Goal: Information Seeking & Learning: Learn about a topic

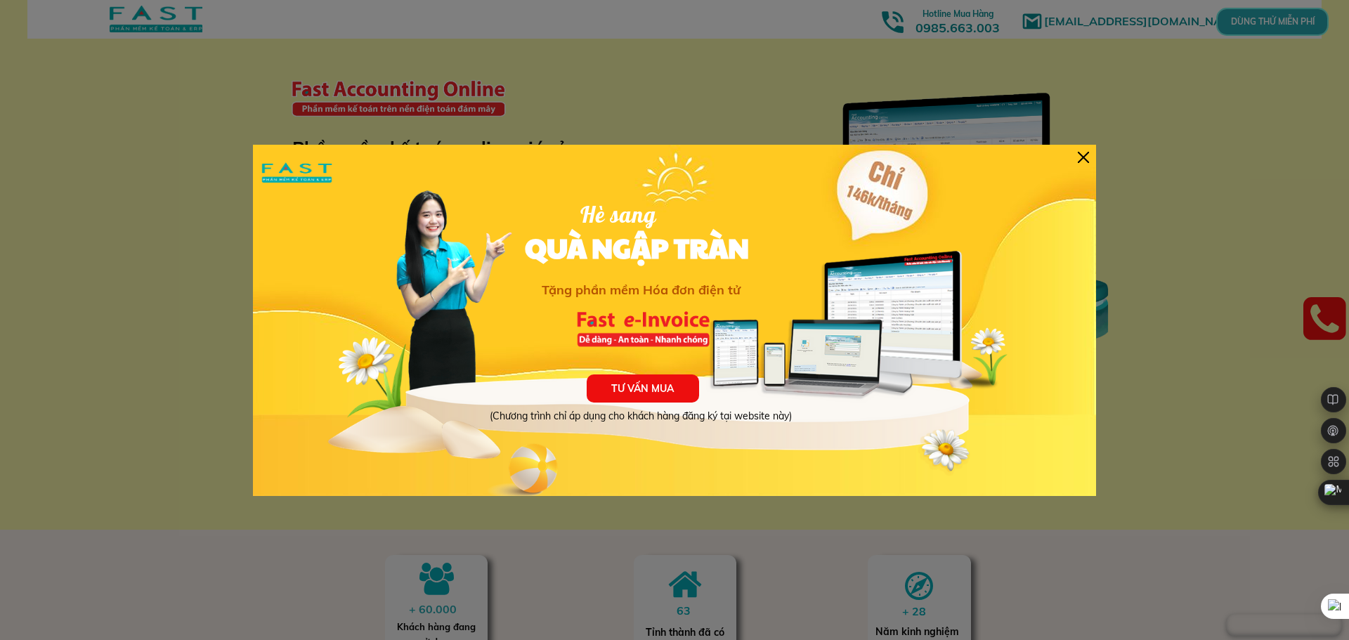
click at [1080, 157] on div at bounding box center [1083, 157] width 11 height 11
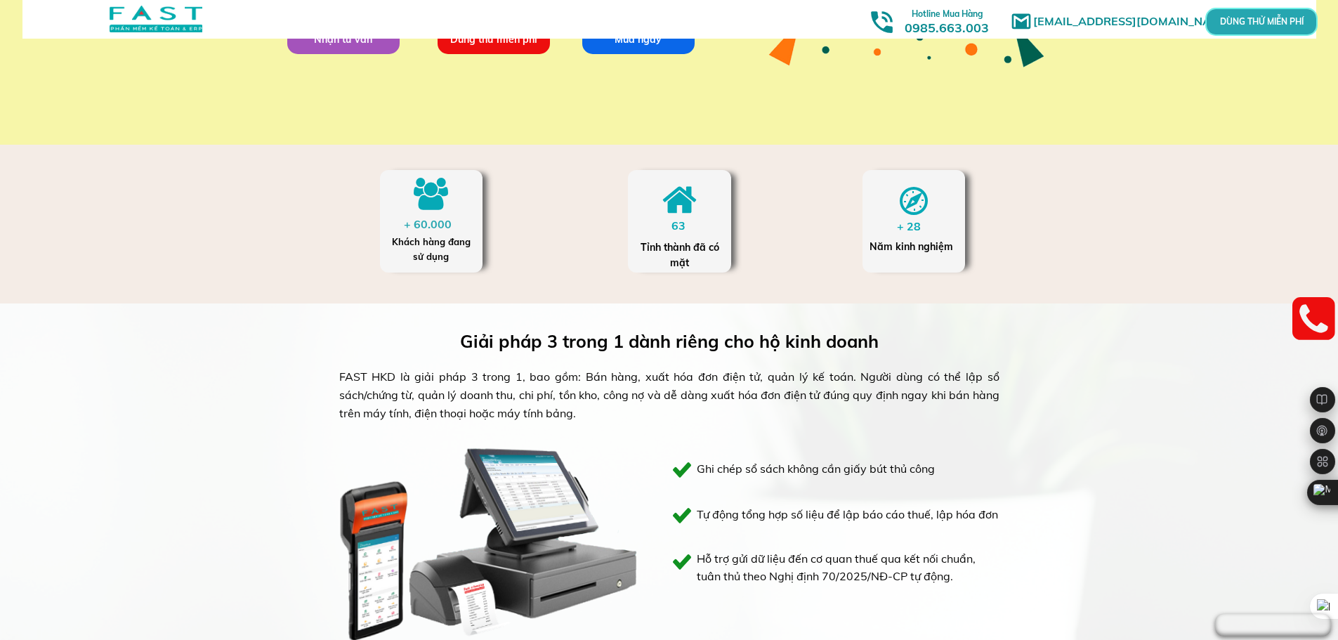
scroll to position [141, 0]
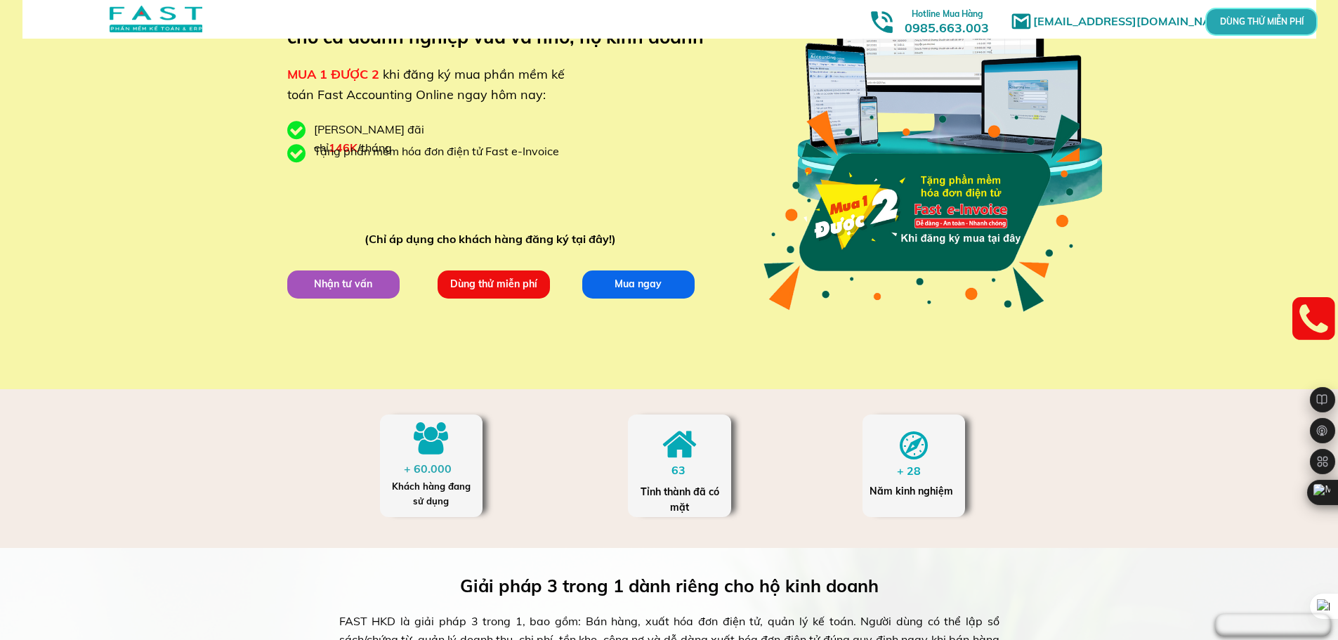
click at [181, 18] on div at bounding box center [156, 19] width 93 height 27
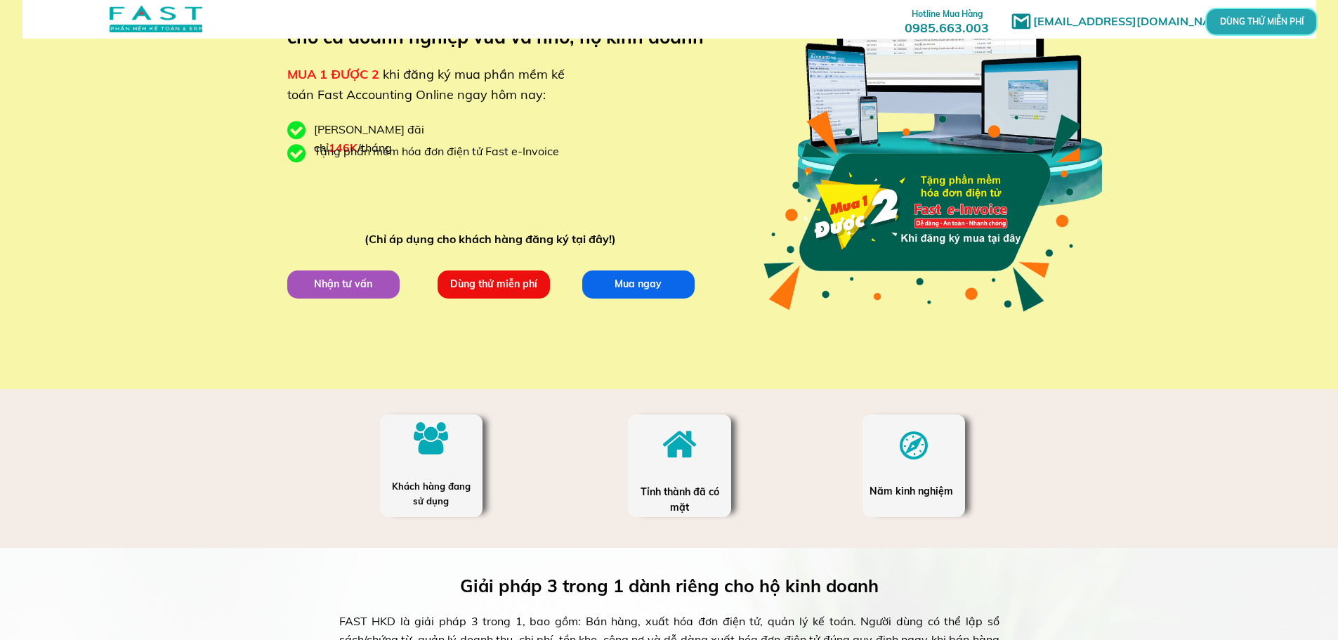
scroll to position [141, 0]
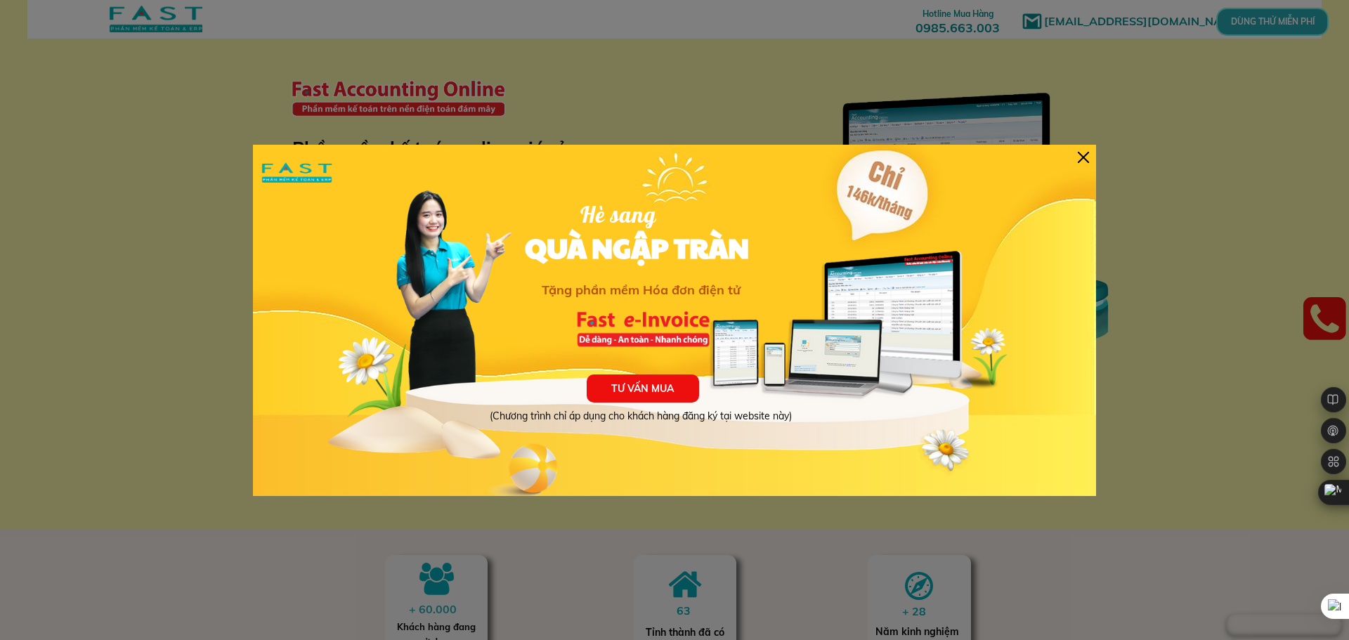
click at [1083, 152] on div at bounding box center [1083, 157] width 11 height 11
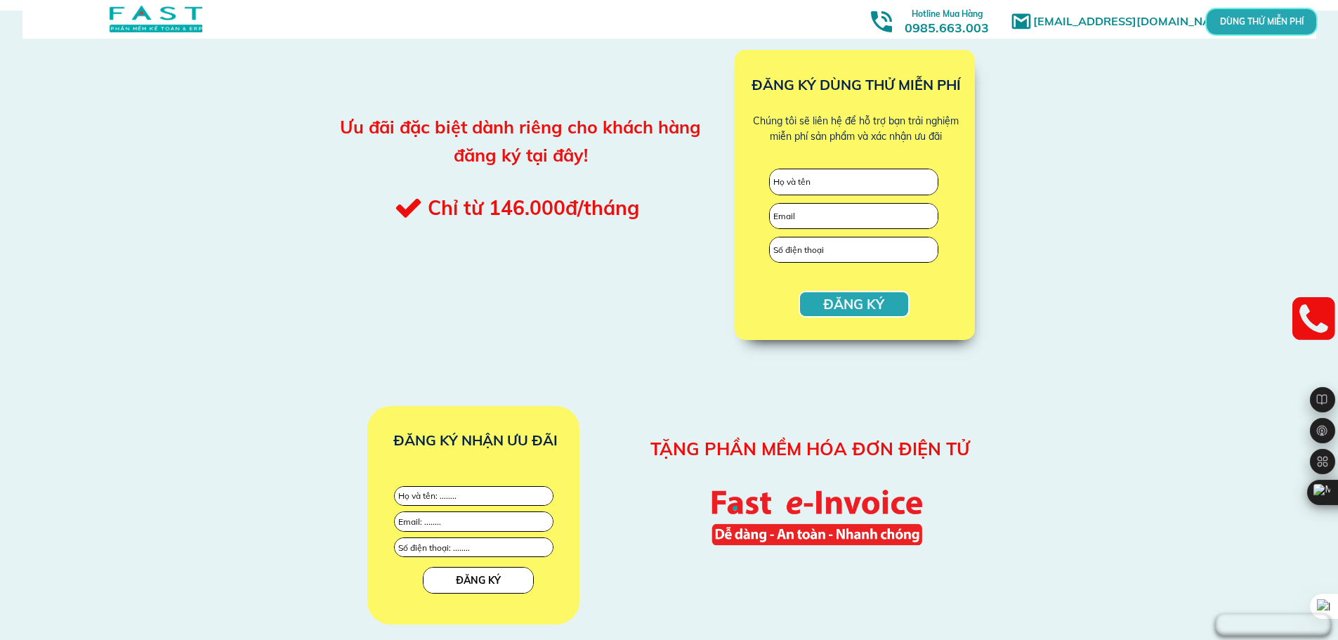
scroll to position [1475, 0]
